Goal: Check status: Check status

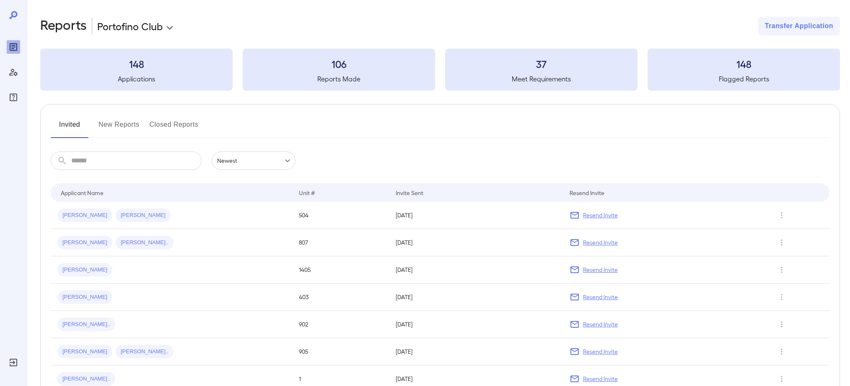
click at [116, 127] on button "New Reports" at bounding box center [119, 128] width 41 height 20
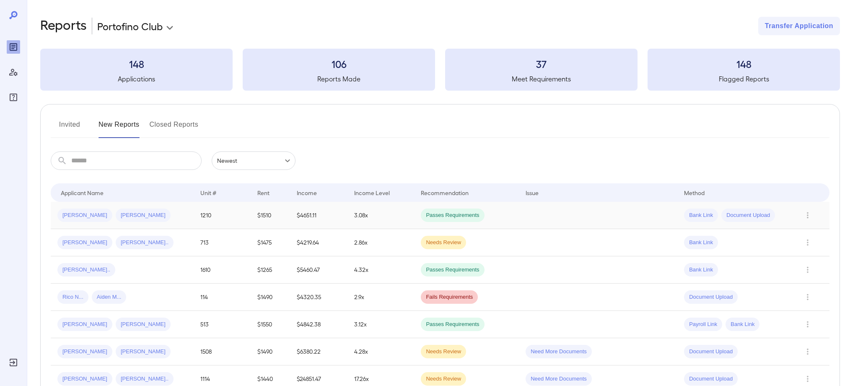
click at [157, 223] on td "Aidan M... Alison P..." at bounding box center [122, 215] width 143 height 27
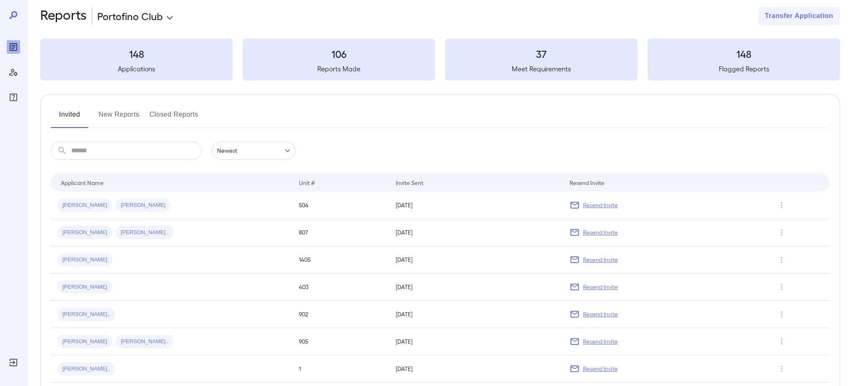
scroll to position [9, 0]
click at [128, 114] on button "New Reports" at bounding box center [119, 119] width 41 height 20
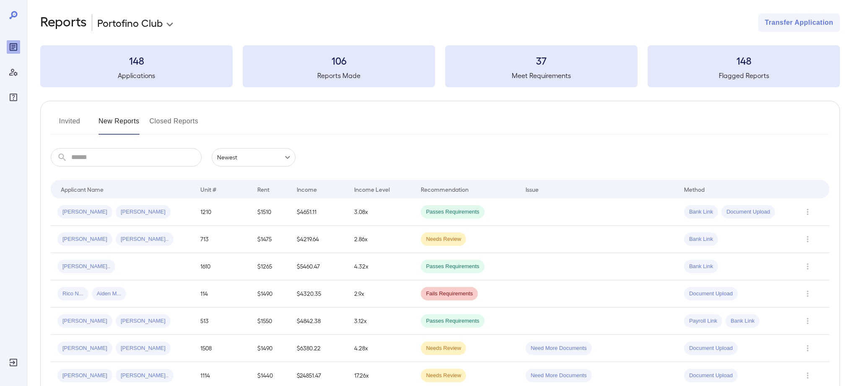
scroll to position [5, 0]
click at [811, 211] on icon "Row Actions" at bounding box center [807, 210] width 9 height 10
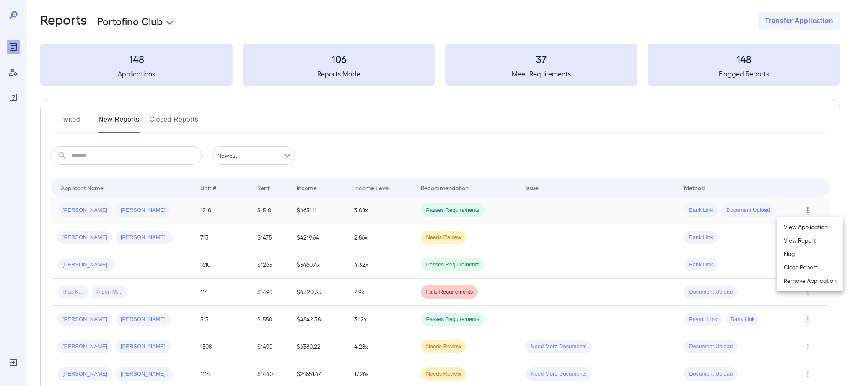
click at [70, 209] on div at bounding box center [425, 193] width 850 height 386
click at [339, 152] on div "​ ​ Newest ******" at bounding box center [440, 155] width 779 height 18
click at [62, 213] on div "[PERSON_NAME]" at bounding box center [84, 209] width 55 height 13
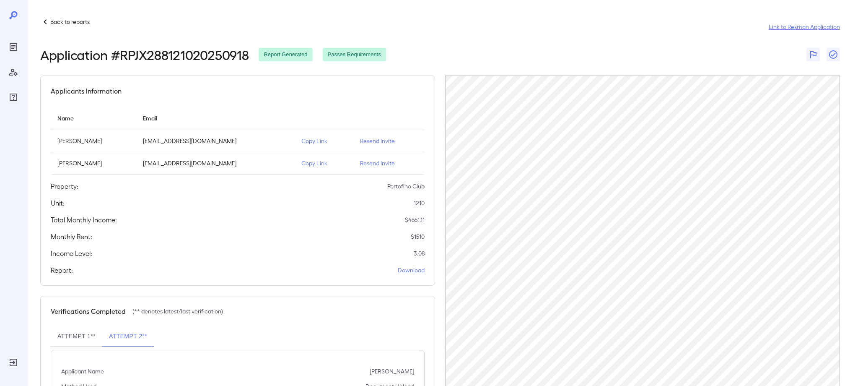
click at [792, 26] on link "Link to Resman Application" at bounding box center [804, 27] width 71 height 8
click at [499, 8] on div "Back to reports Link to Resman Application Application # RPJX288121020250918 Re…" at bounding box center [438, 244] width 823 height 488
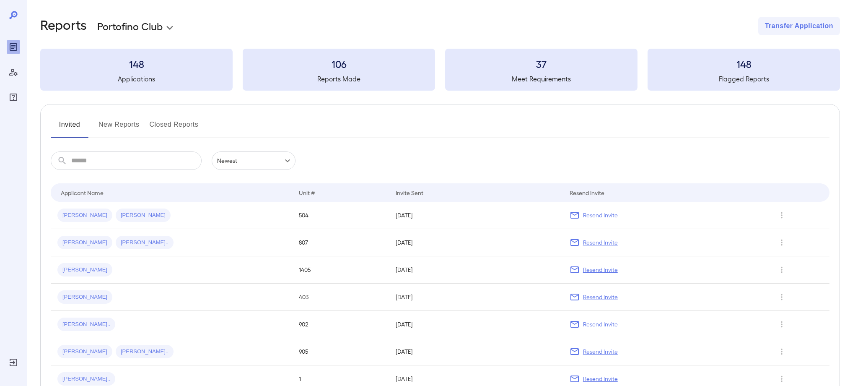
click at [126, 127] on button "New Reports" at bounding box center [119, 128] width 41 height 20
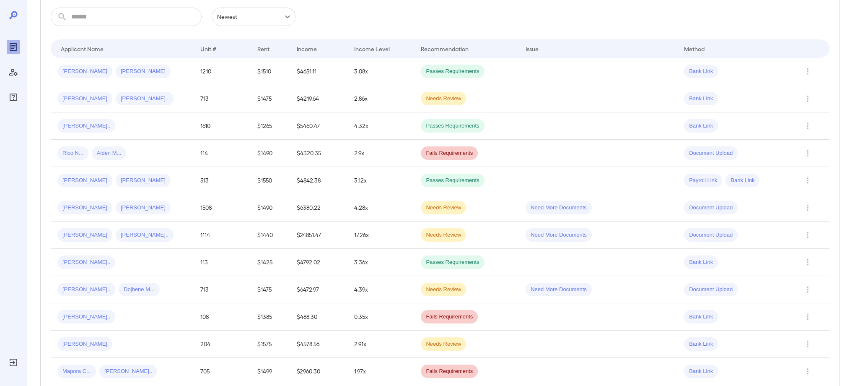
scroll to position [154, 0]
